Goal: Information Seeking & Learning: Check status

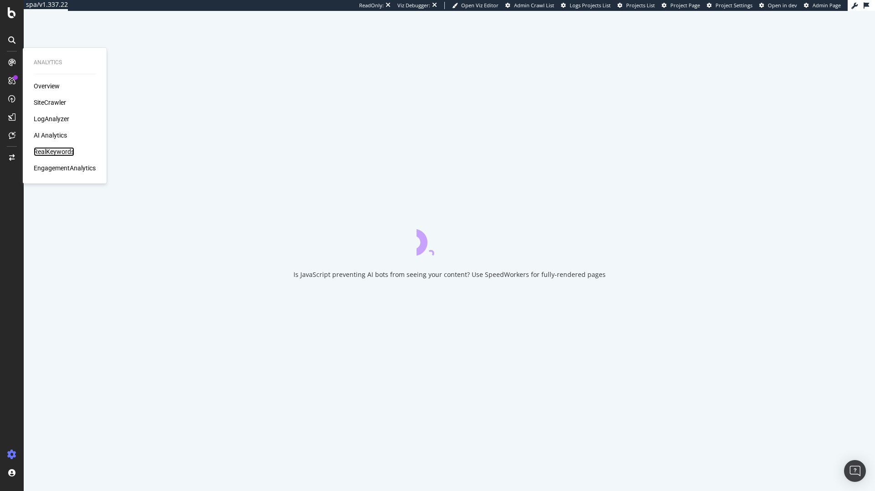
click at [48, 150] on div "RealKeywords" at bounding box center [54, 151] width 41 height 9
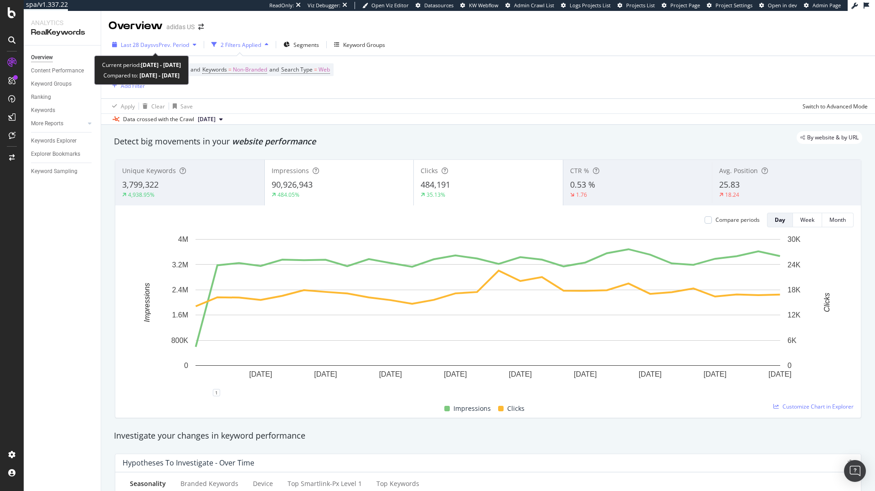
click at [154, 47] on span "vs Prev. Period" at bounding box center [171, 45] width 36 height 8
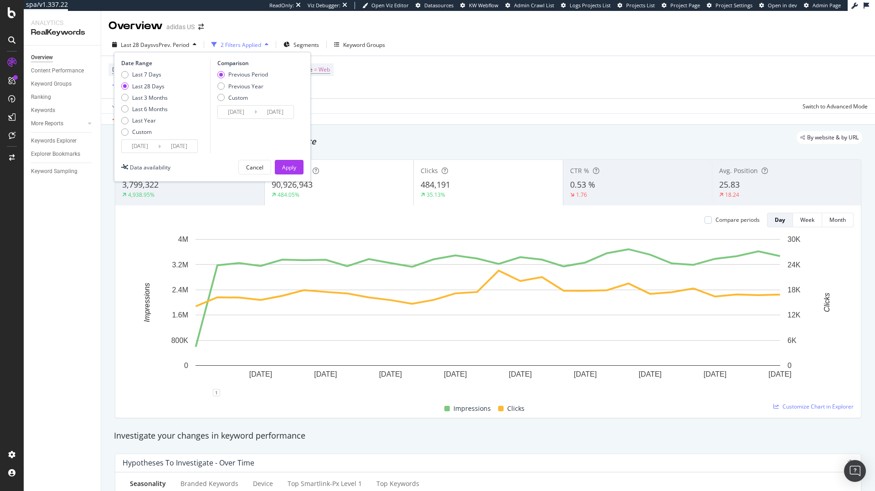
click at [147, 148] on input "[DATE]" at bounding box center [140, 146] width 36 height 13
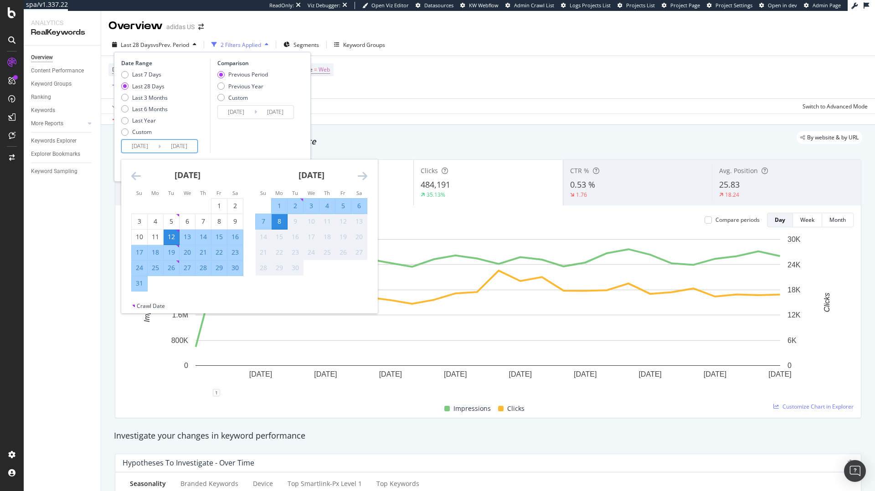
click at [139, 175] on icon "Move backward to switch to the previous month." at bounding box center [136, 176] width 10 height 11
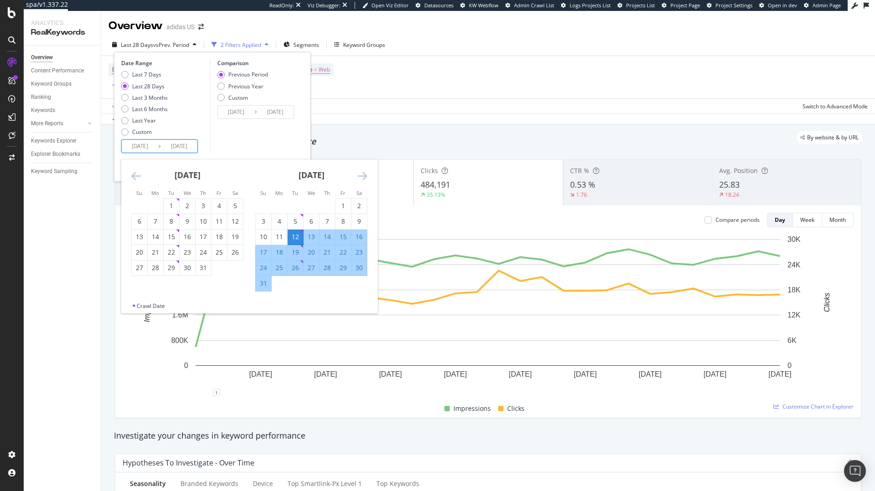
click at [139, 175] on icon "Move backward to switch to the previous month." at bounding box center [136, 176] width 10 height 11
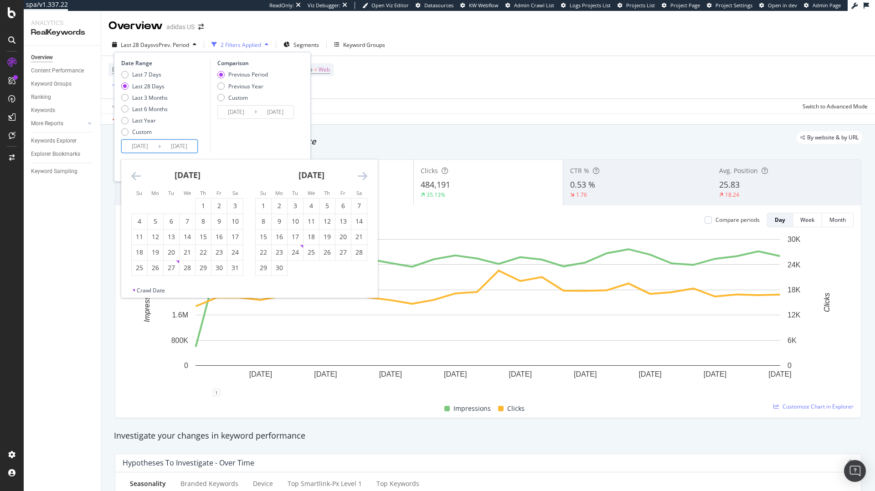
click at [139, 175] on icon "Move backward to switch to the previous month." at bounding box center [136, 176] width 10 height 11
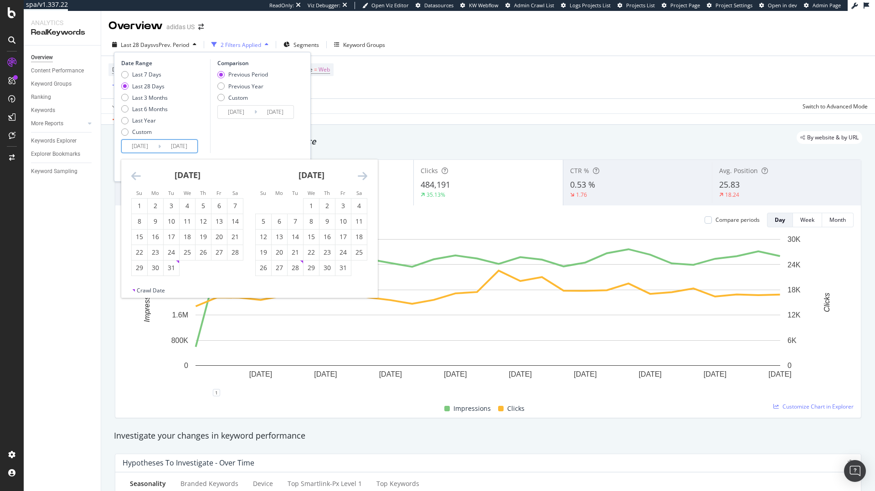
click at [139, 175] on icon "Move backward to switch to the previous month." at bounding box center [136, 176] width 10 height 11
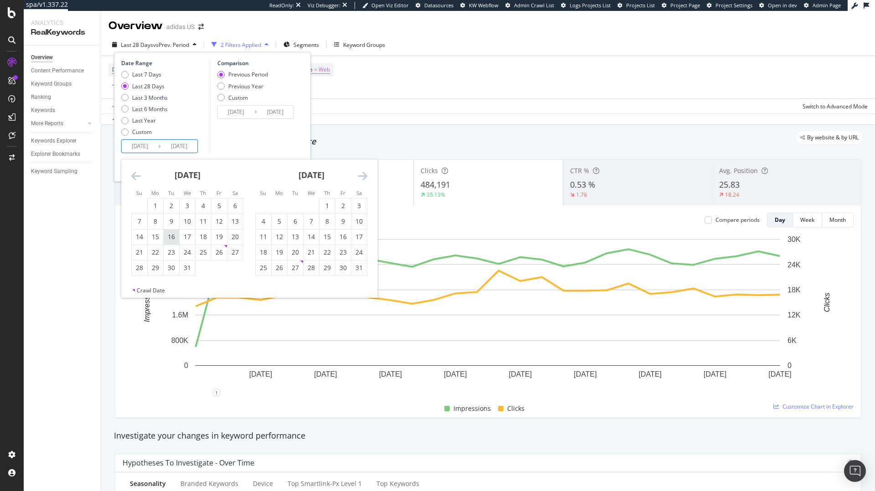
click at [172, 233] on div "16" at bounding box center [172, 237] width 16 height 9
type input "[DATE]"
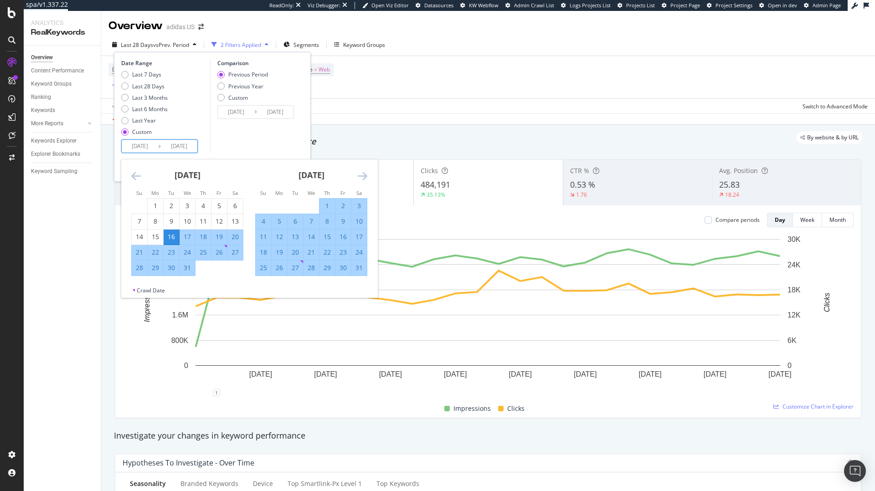
click at [173, 238] on div "16" at bounding box center [172, 237] width 16 height 9
type input "[DATE]"
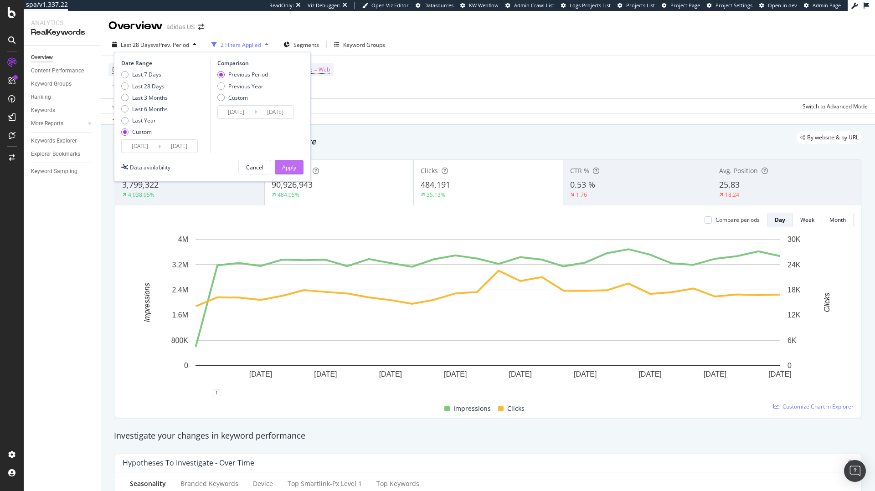
click at [287, 167] on div "Apply" at bounding box center [289, 168] width 14 height 8
